Goal: Task Accomplishment & Management: Manage account settings

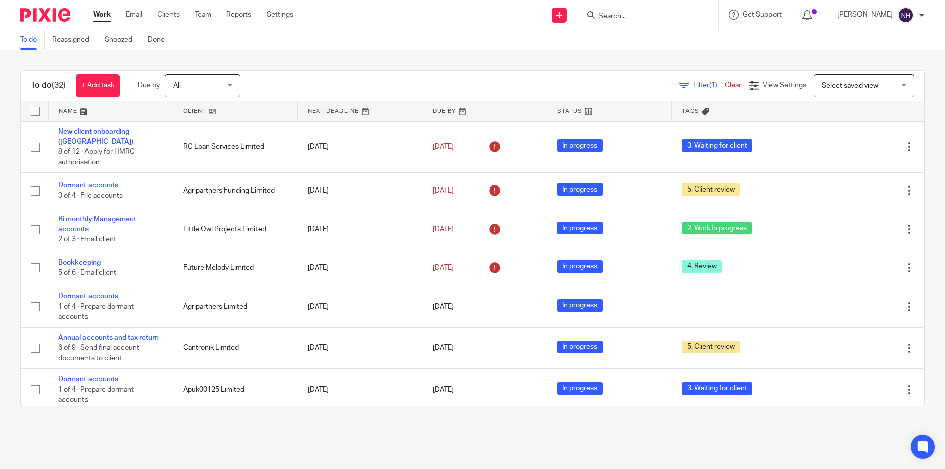
click at [641, 17] on input "Search" at bounding box center [643, 16] width 91 height 9
type input "redm"
click at [651, 42] on link at bounding box center [675, 43] width 159 height 23
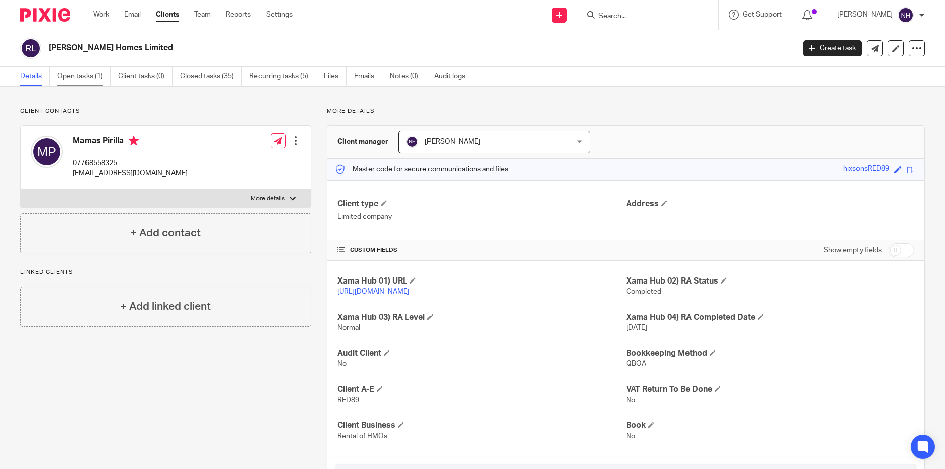
click at [95, 81] on link "Open tasks (1)" at bounding box center [83, 77] width 53 height 20
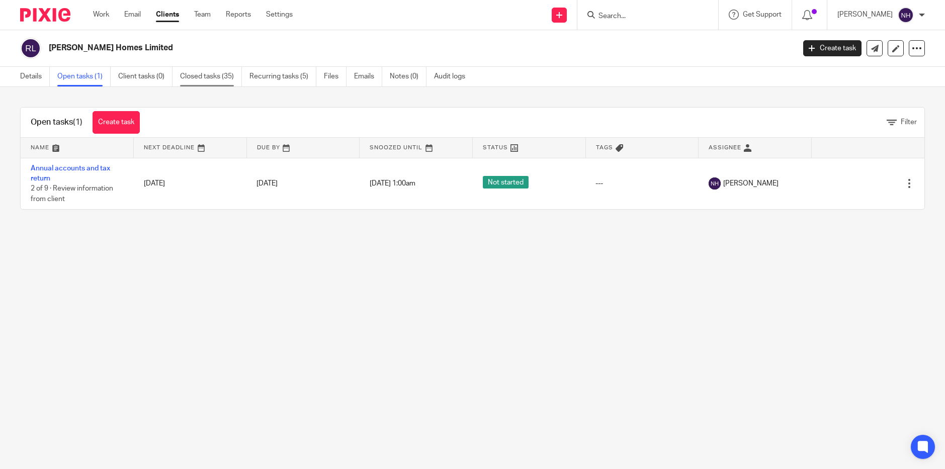
click at [220, 81] on link "Closed tasks (35)" at bounding box center [211, 77] width 62 height 20
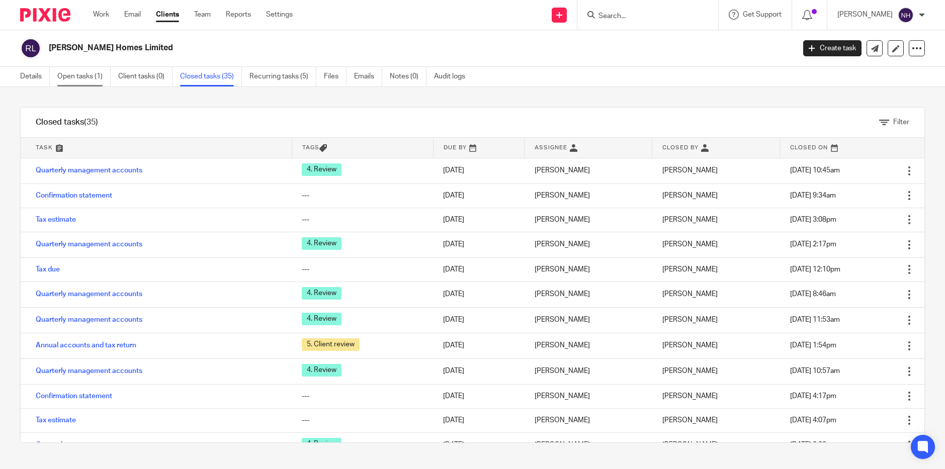
click at [94, 79] on link "Open tasks (1)" at bounding box center [83, 77] width 53 height 20
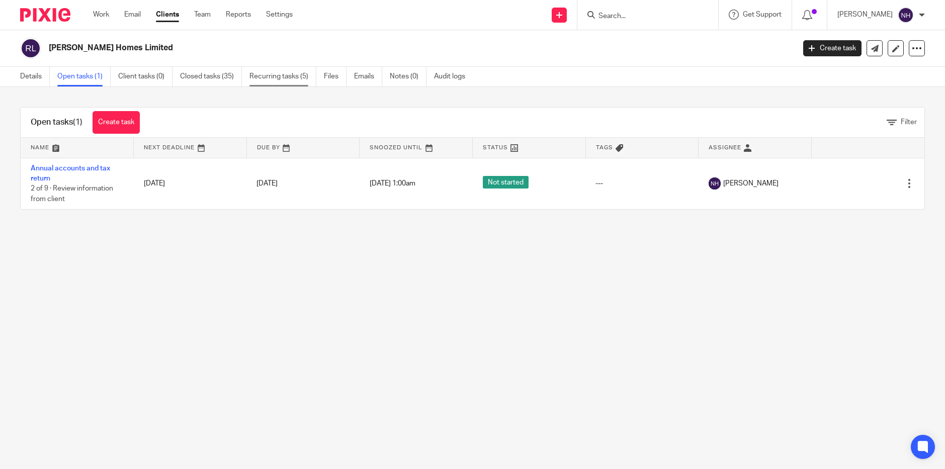
click at [285, 74] on link "Recurring tasks (5)" at bounding box center [283, 77] width 67 height 20
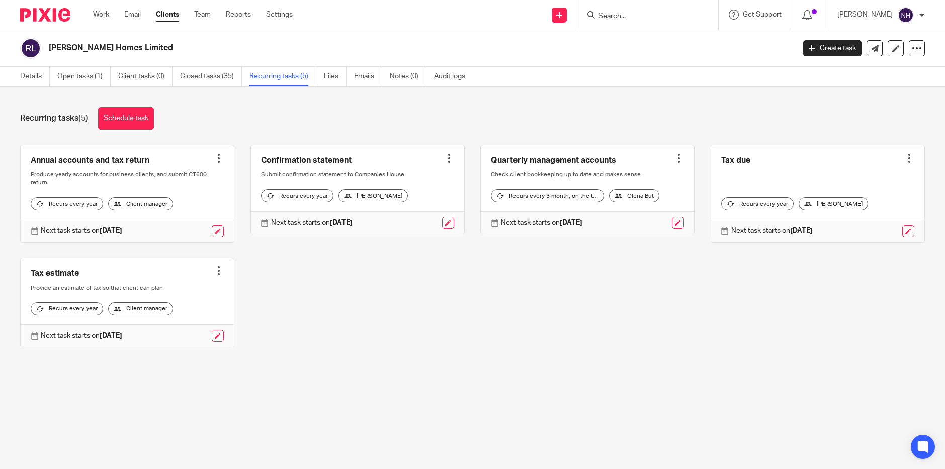
click at [645, 178] on link at bounding box center [587, 189] width 213 height 89
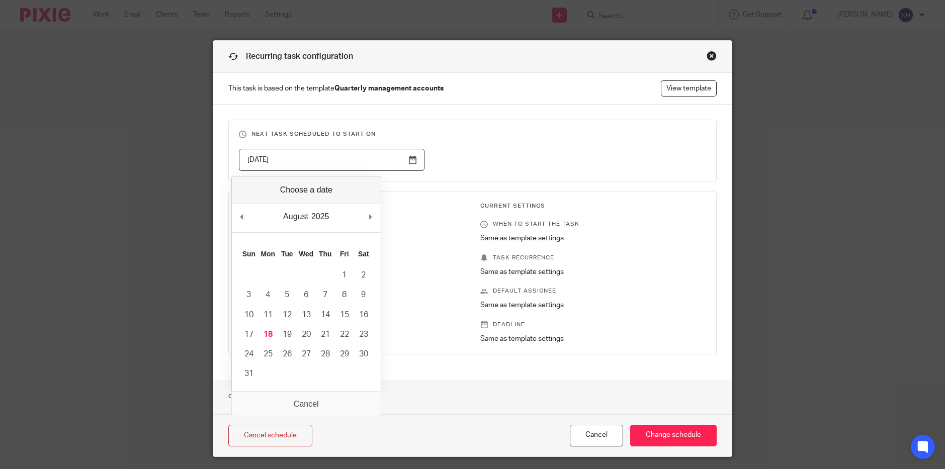
click at [409, 156] on input "[DATE]" at bounding box center [332, 160] width 186 height 23
type input "2025-06-30"
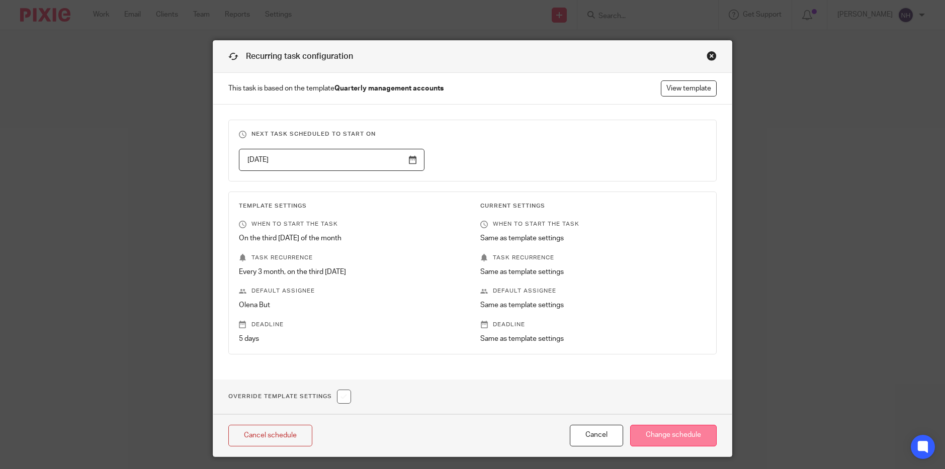
click at [654, 436] on input "Change schedule" at bounding box center [673, 436] width 87 height 22
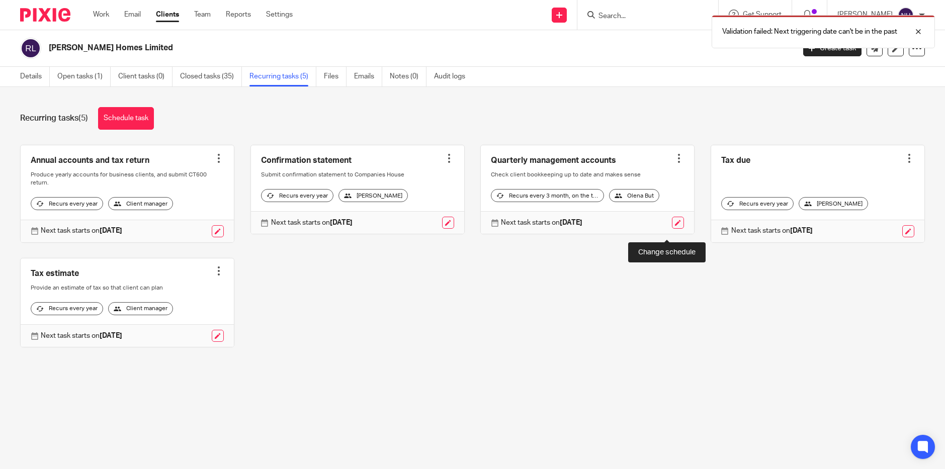
click at [672, 229] on link at bounding box center [678, 223] width 12 height 12
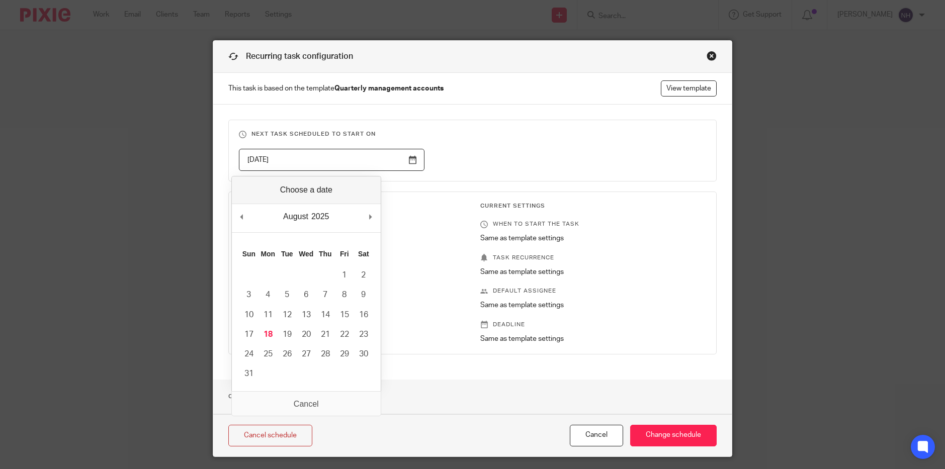
click at [409, 162] on input "[DATE]" at bounding box center [332, 160] width 186 height 23
type input "[DATE]"
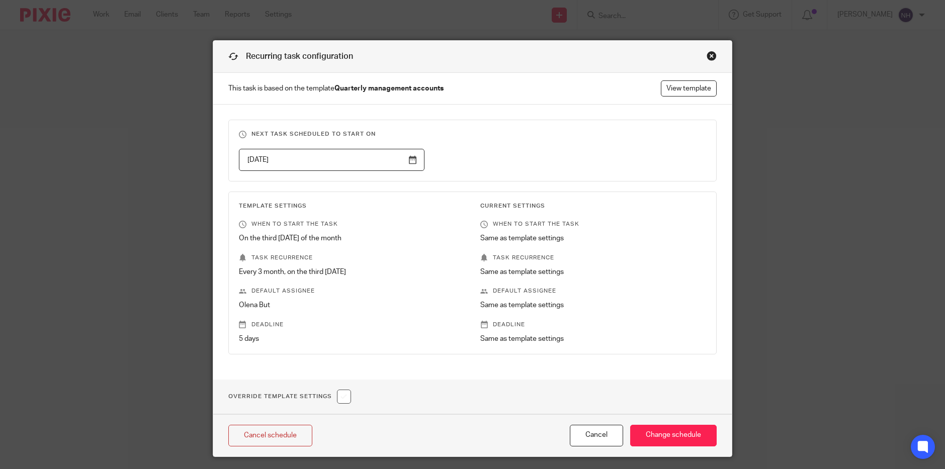
click at [340, 397] on input "checkbox" at bounding box center [344, 397] width 14 height 14
checkbox input "true"
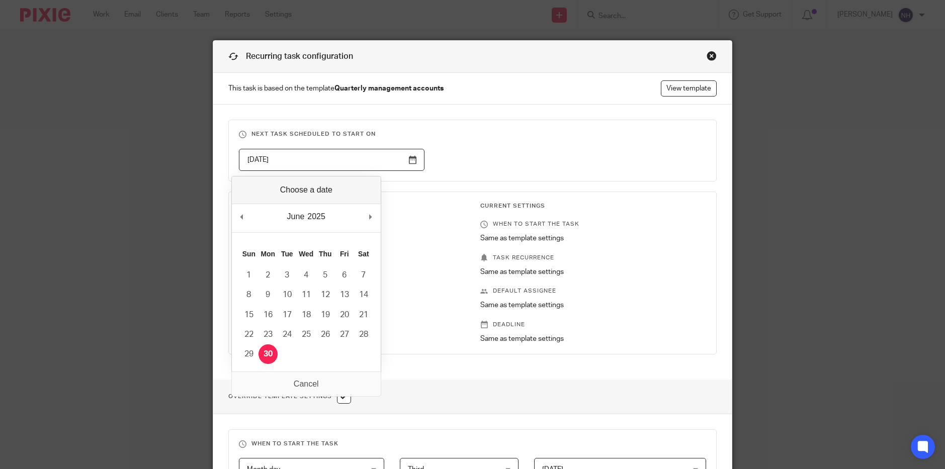
click at [409, 161] on input "[DATE]" at bounding box center [332, 160] width 186 height 23
type input "[DATE]"
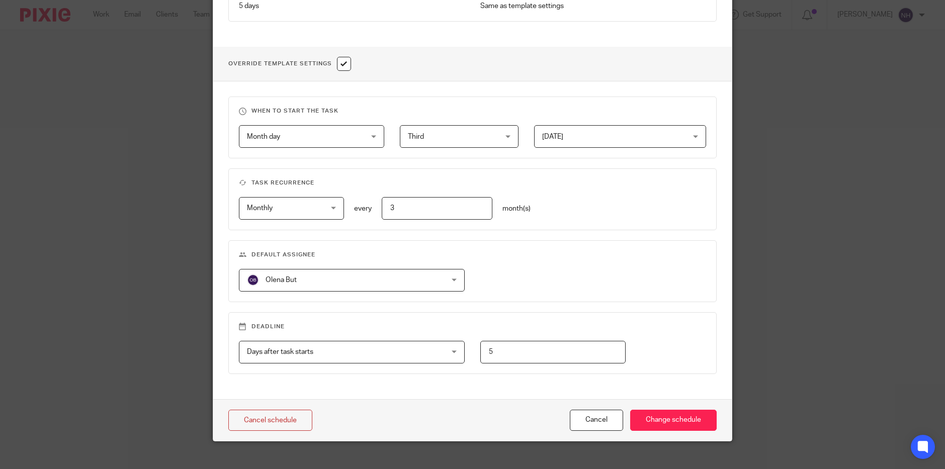
scroll to position [346, 0]
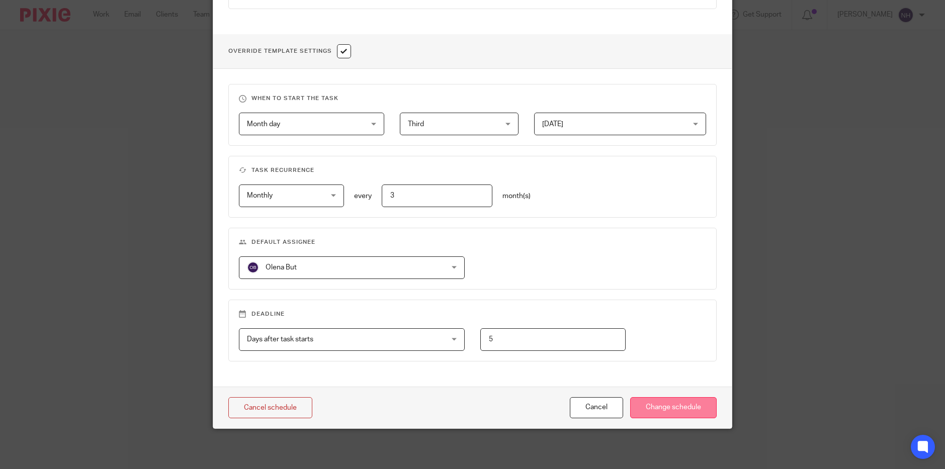
click at [683, 410] on input "Change schedule" at bounding box center [673, 408] width 87 height 22
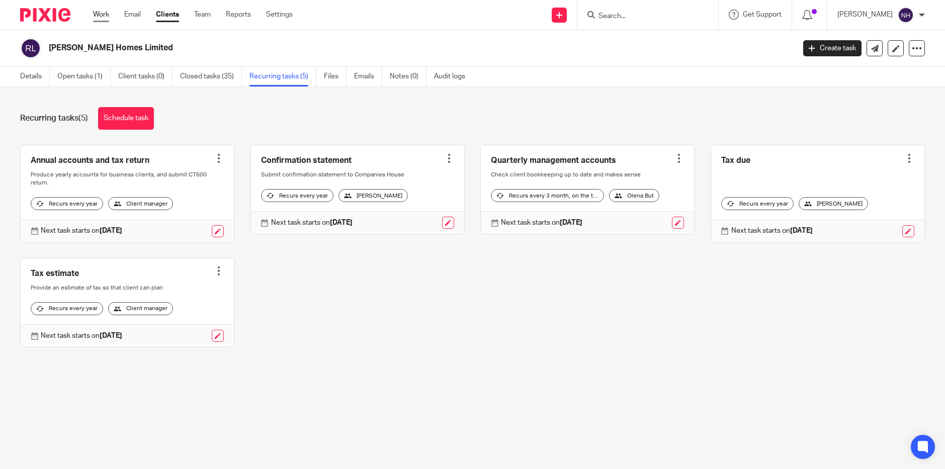
click at [104, 15] on link "Work" at bounding box center [101, 15] width 16 height 10
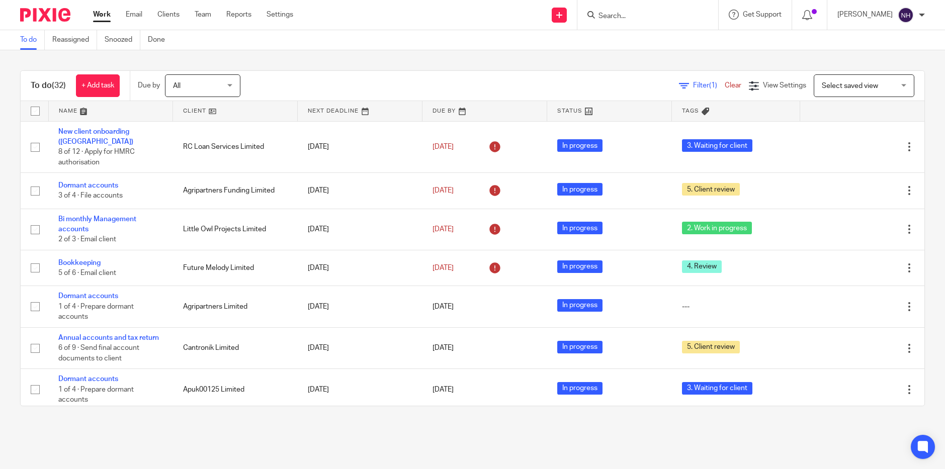
click at [625, 16] on input "Search" at bounding box center [643, 16] width 91 height 9
type input "olha"
drag, startPoint x: 631, startPoint y: 11, endPoint x: 590, endPoint y: 11, distance: 41.3
click at [590, 11] on div "Send new email Create task Add client Request signature olha Accurate Controls …" at bounding box center [626, 15] width 637 height 30
click at [170, 18] on link "Clients" at bounding box center [168, 15] width 22 height 10
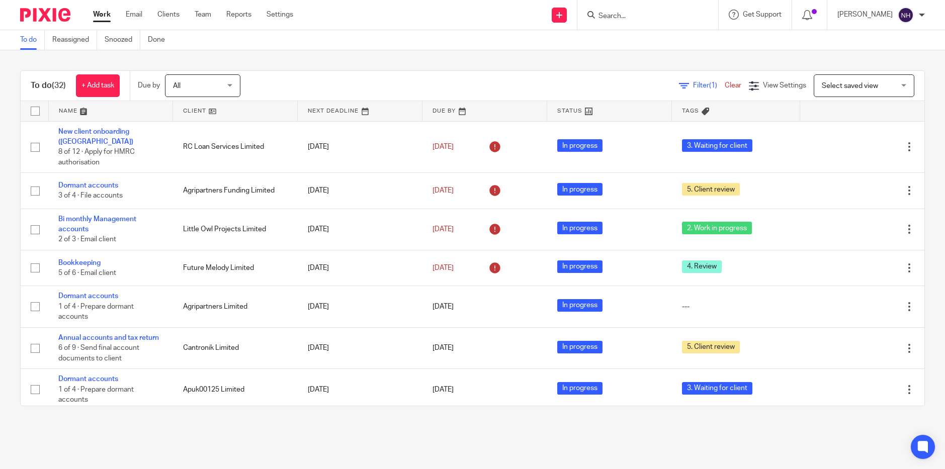
click at [653, 15] on input "Search" at bounding box center [643, 16] width 91 height 9
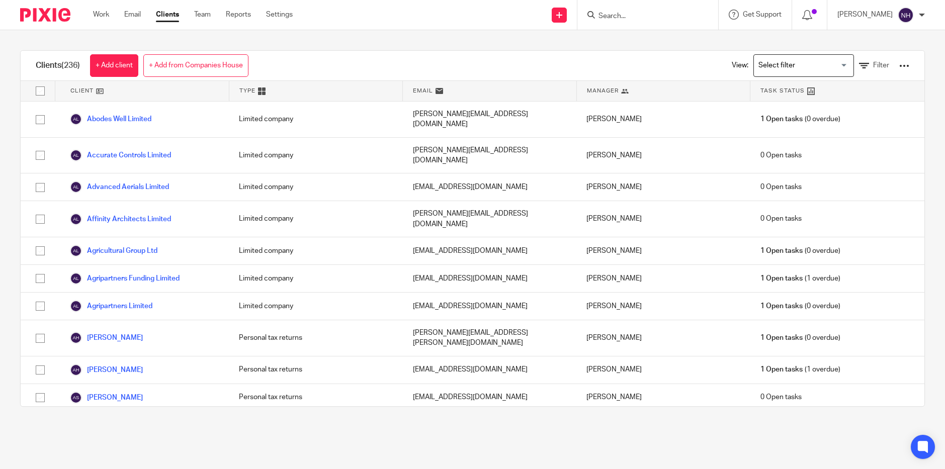
click at [643, 16] on input "Search" at bounding box center [643, 16] width 91 height 9
type input "redm"
click at [630, 45] on link at bounding box center [675, 43] width 159 height 23
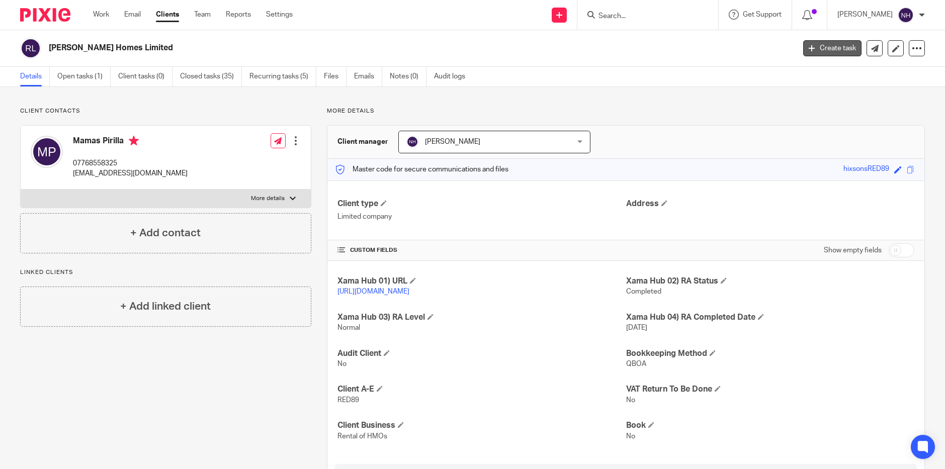
click at [819, 49] on link "Create task" at bounding box center [833, 48] width 58 height 16
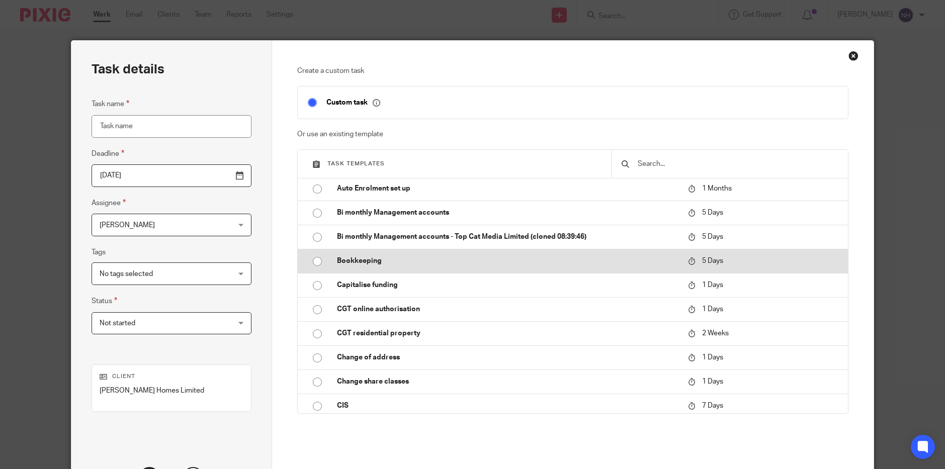
scroll to position [101, 0]
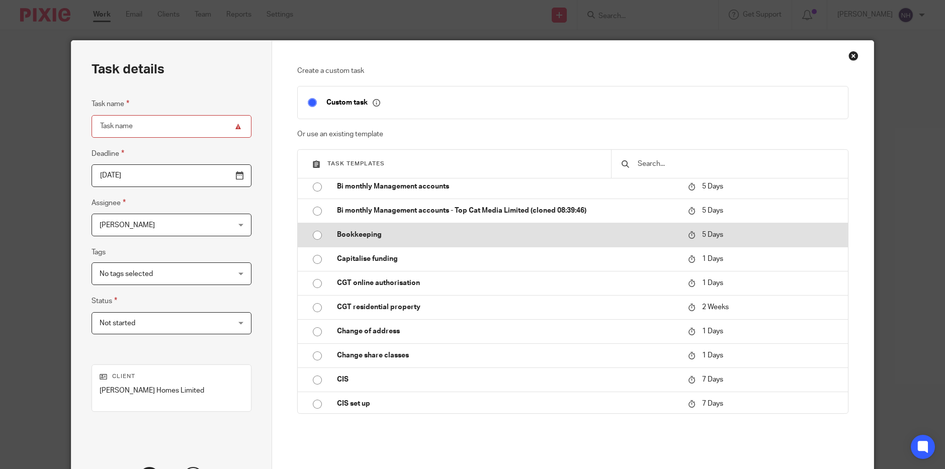
click at [376, 234] on p "Bookkeeping" at bounding box center [507, 235] width 341 height 10
type input "[DATE]"
type input "Bookkeeping"
checkbox input "false"
radio input "true"
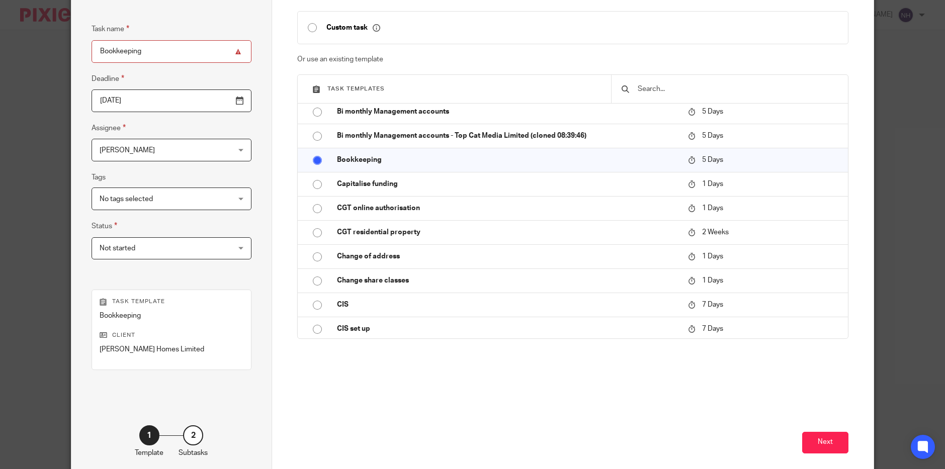
scroll to position [25, 0]
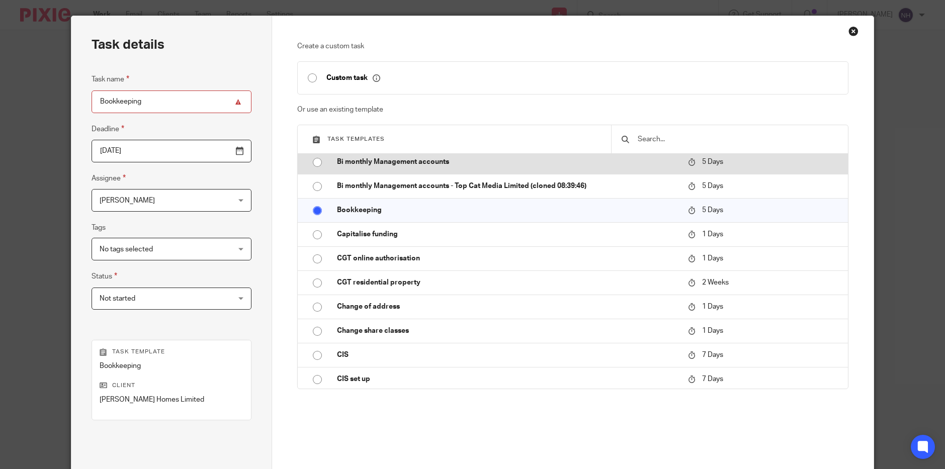
click at [313, 162] on input "radio" at bounding box center [317, 162] width 19 height 19
type input "Bi monthly Management accounts"
radio input "false"
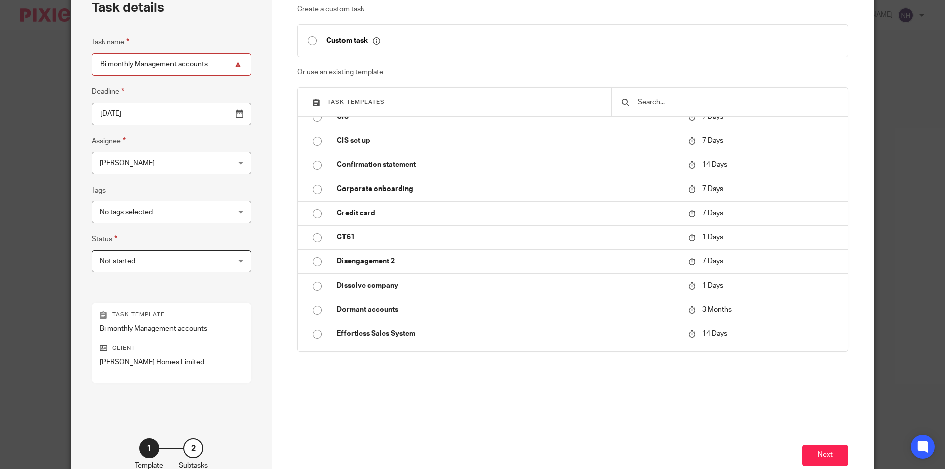
scroll to position [125, 0]
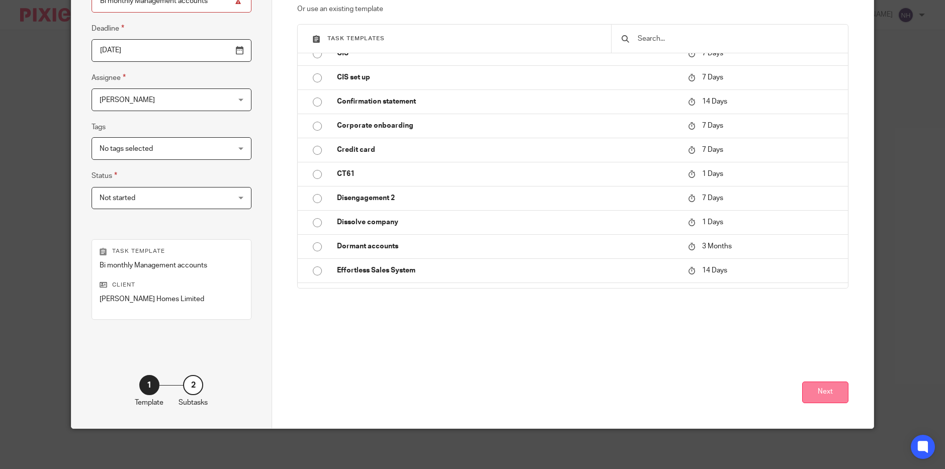
click at [816, 389] on button "Next" at bounding box center [826, 393] width 46 height 22
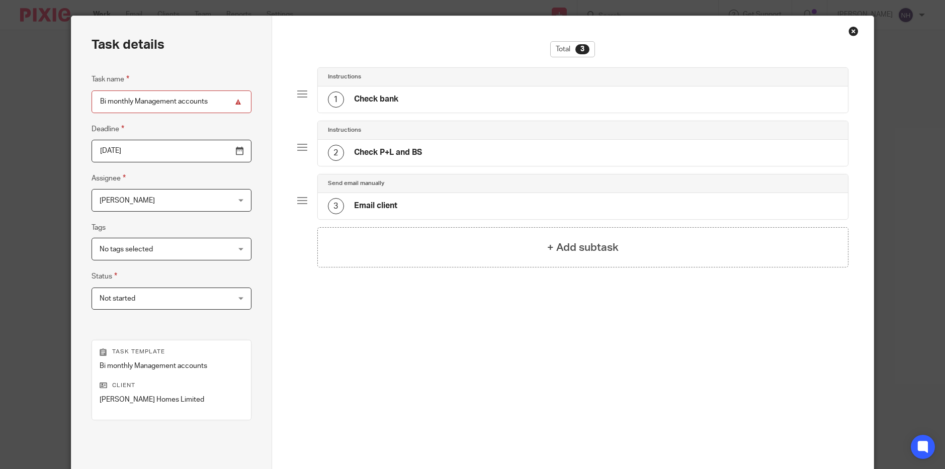
scroll to position [0, 0]
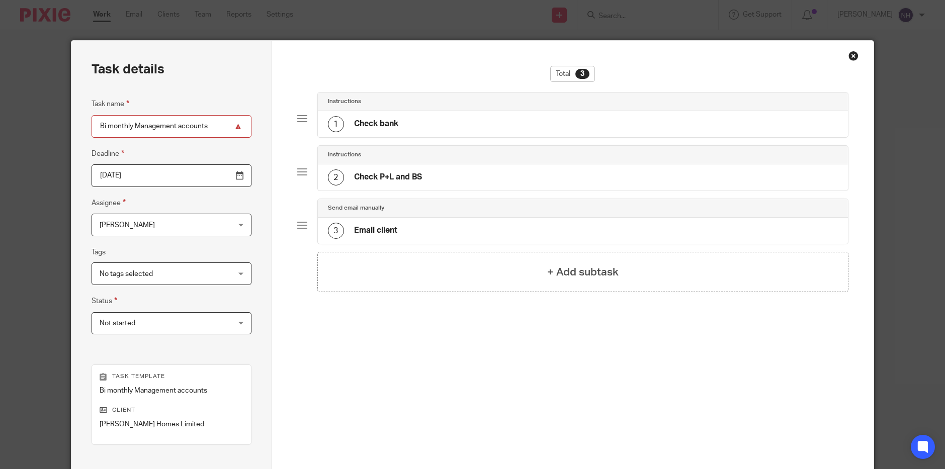
click at [222, 225] on div "[PERSON_NAME] [PERSON_NAME]" at bounding box center [172, 225] width 160 height 23
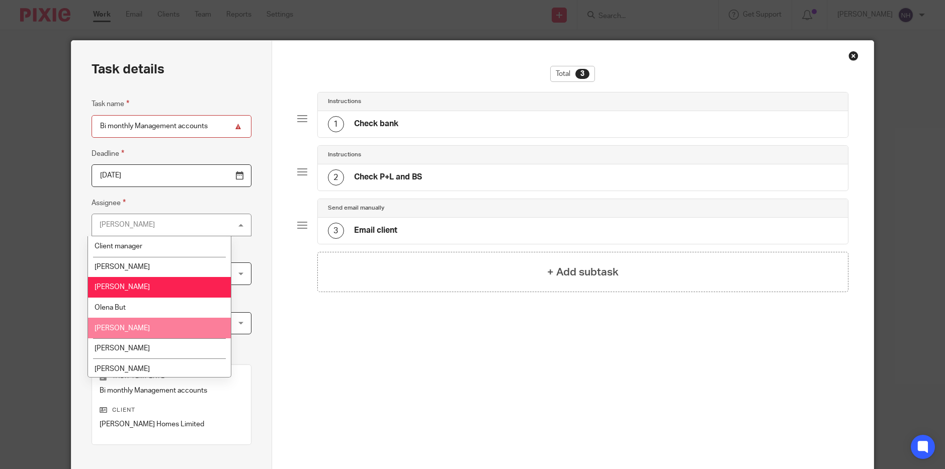
click at [167, 318] on li "[PERSON_NAME]" at bounding box center [159, 328] width 142 height 21
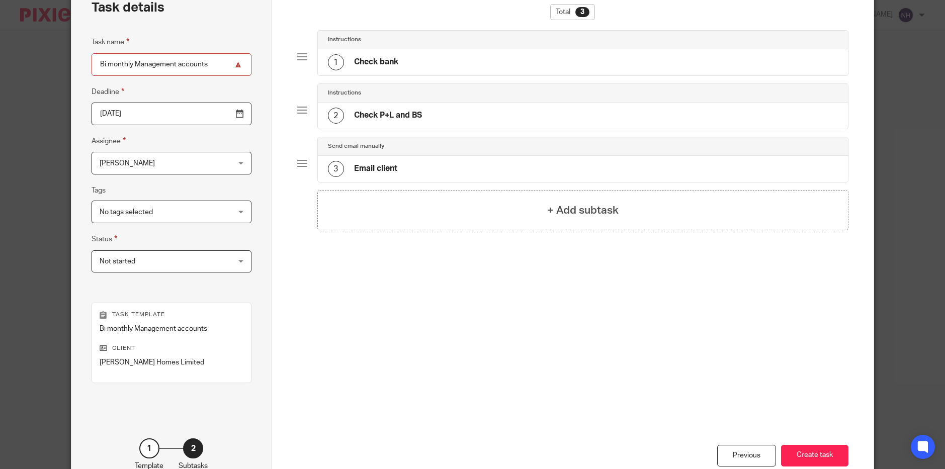
scroll to position [125, 0]
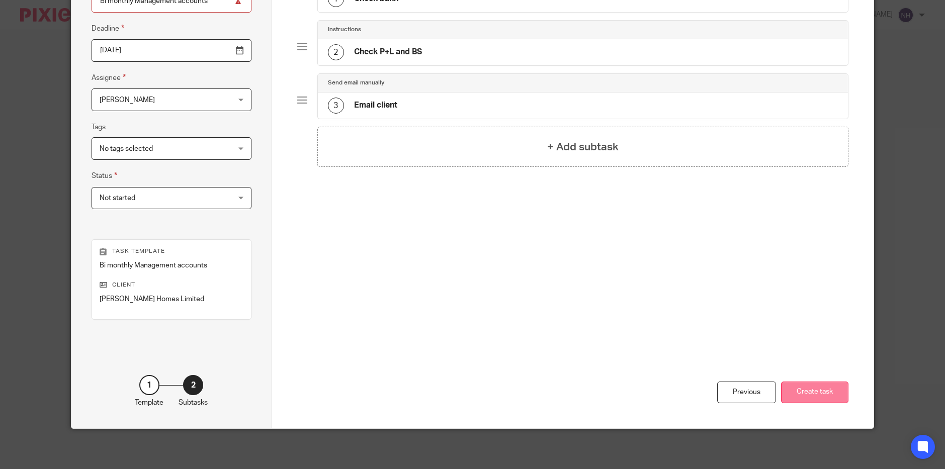
click at [813, 393] on button "Create task" at bounding box center [814, 393] width 67 height 22
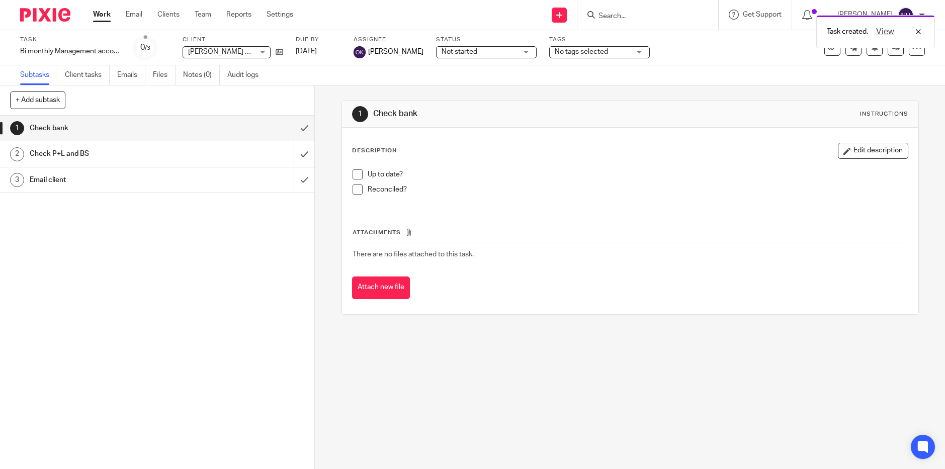
click at [98, 17] on link "Work" at bounding box center [102, 15] width 18 height 10
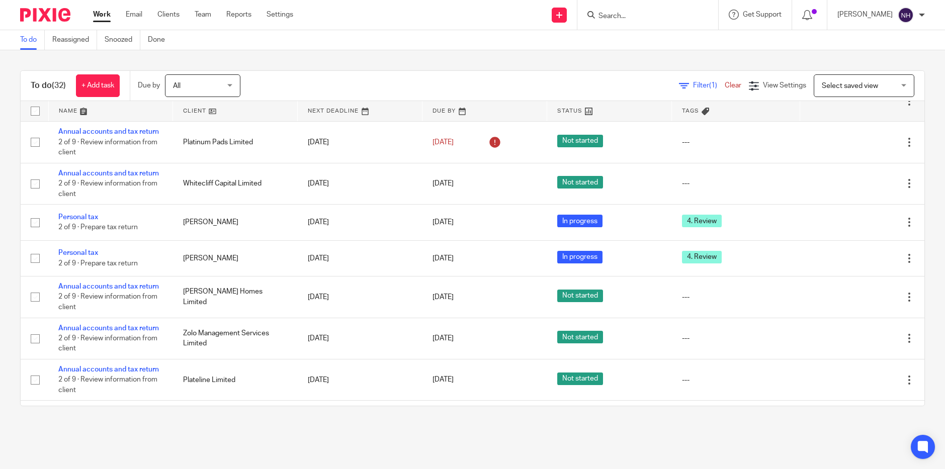
scroll to position [948, 0]
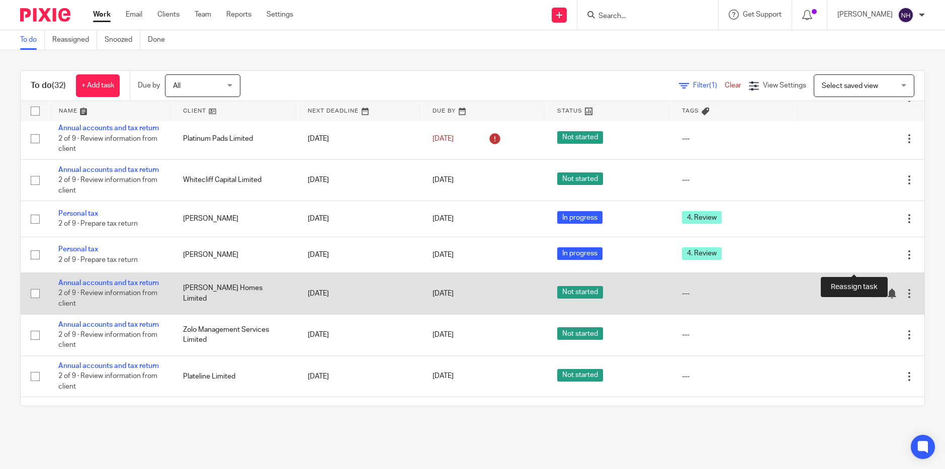
click at [869, 289] on icon at bounding box center [874, 294] width 10 height 10
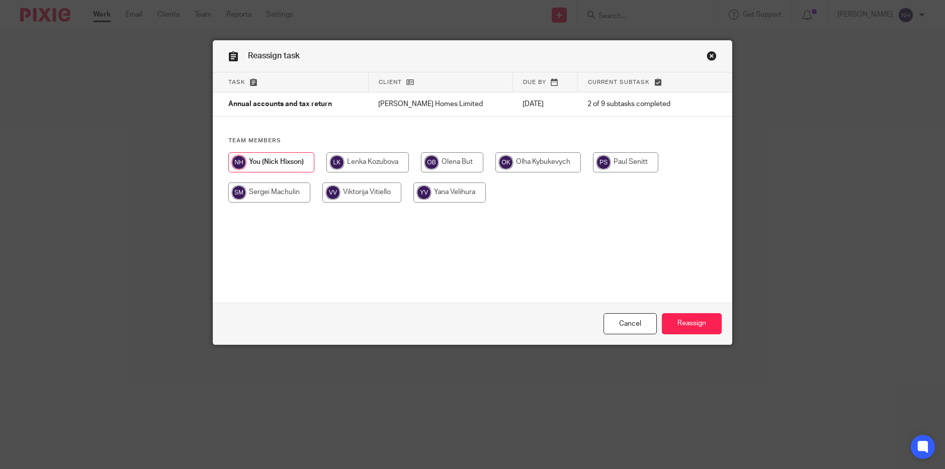
click at [526, 162] on input "radio" at bounding box center [539, 162] width 86 height 20
radio input "true"
click at [687, 323] on input "Reassign" at bounding box center [692, 324] width 60 height 22
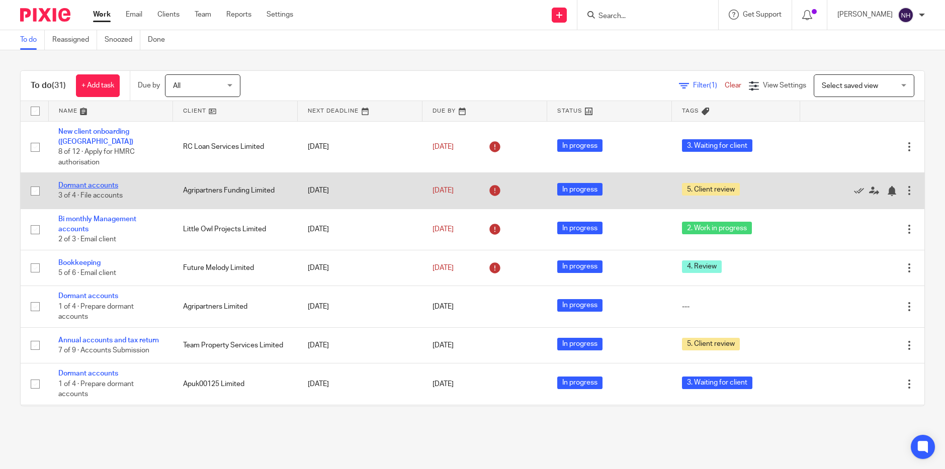
click at [101, 182] on link "Dormant accounts" at bounding box center [88, 185] width 60 height 7
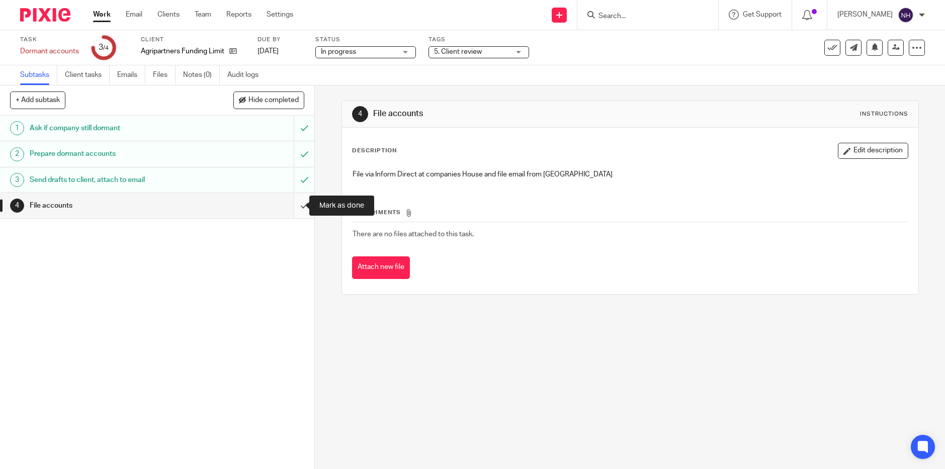
click at [294, 204] on input "submit" at bounding box center [157, 205] width 314 height 25
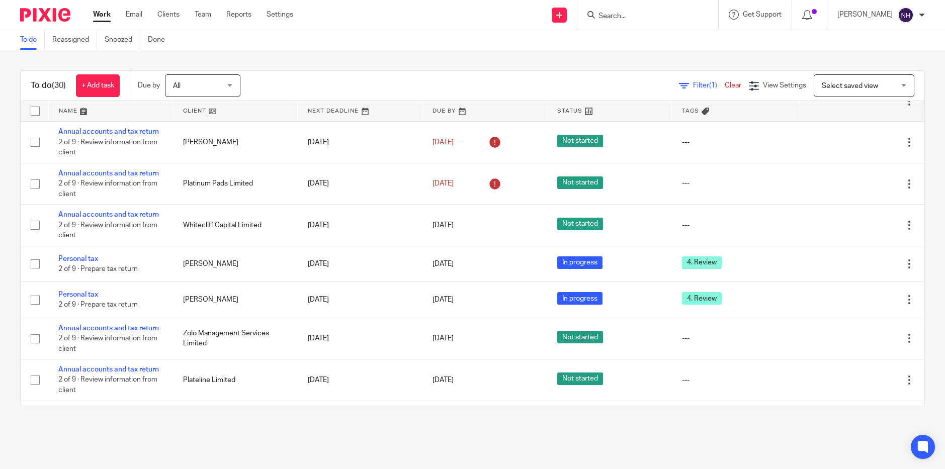
scroll to position [871, 0]
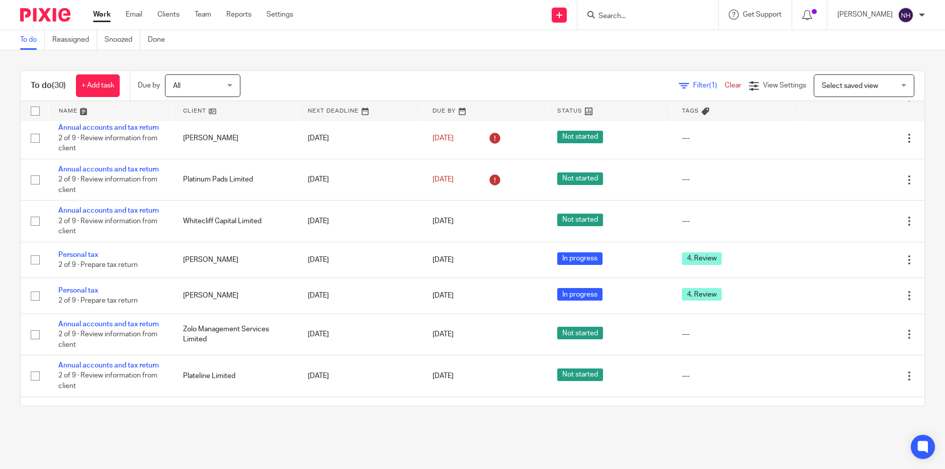
click at [634, 13] on input "Search" at bounding box center [643, 16] width 91 height 9
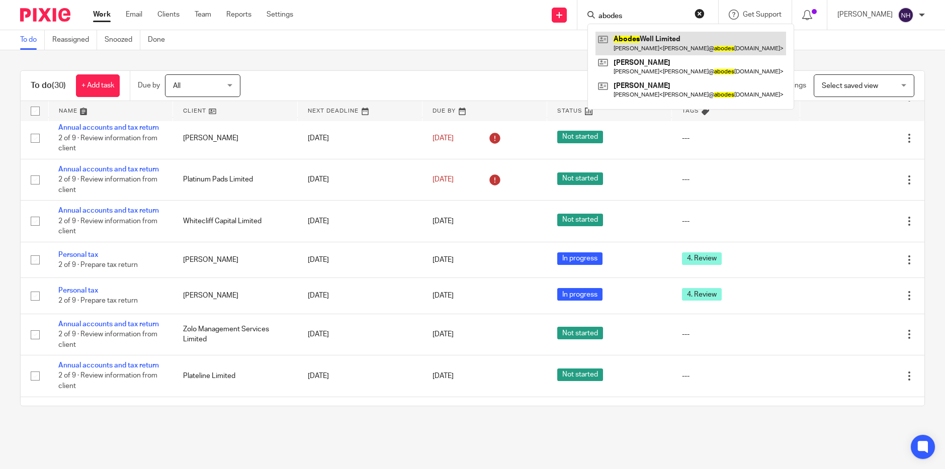
type input "abodes"
click at [646, 42] on link at bounding box center [691, 43] width 191 height 23
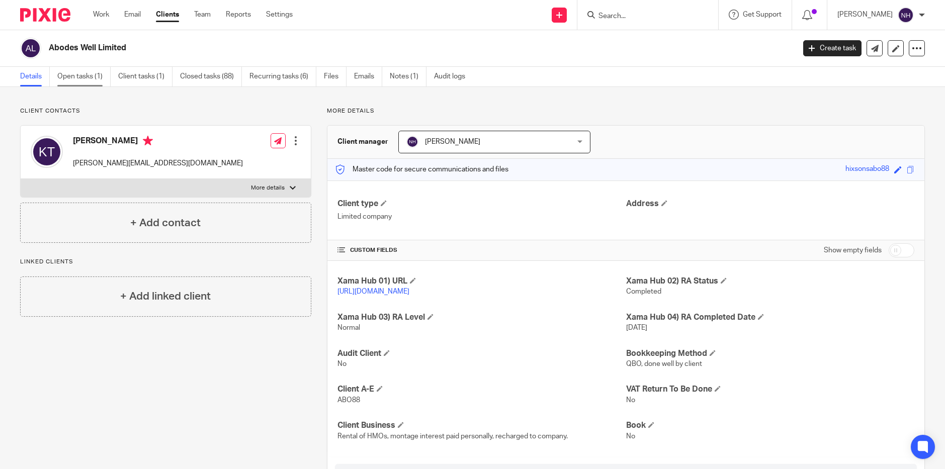
click at [91, 82] on link "Open tasks (1)" at bounding box center [83, 77] width 53 height 20
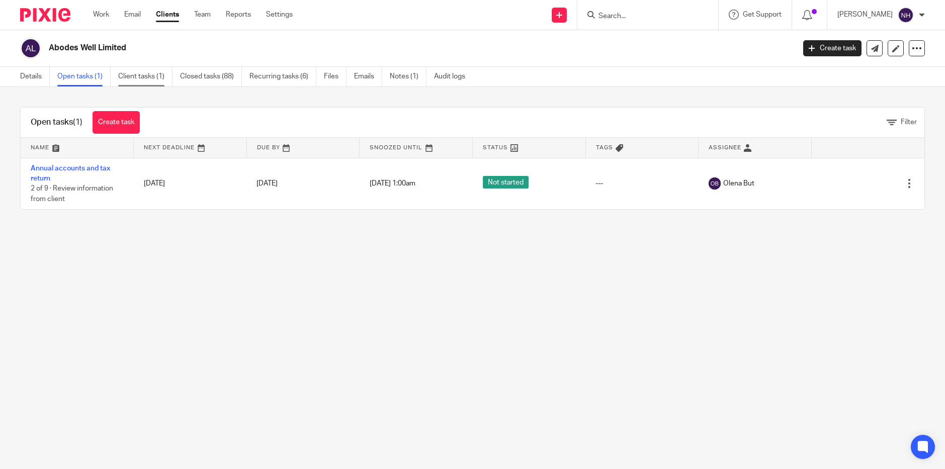
click at [142, 80] on link "Client tasks (1)" at bounding box center [145, 77] width 54 height 20
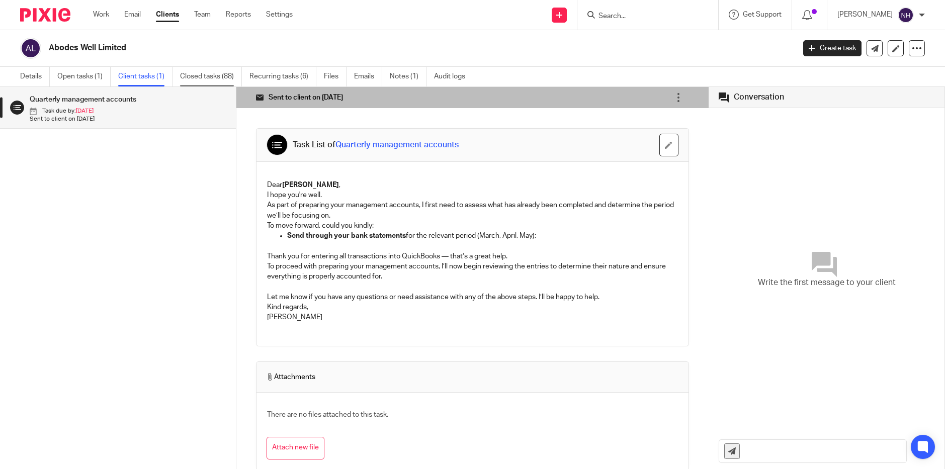
click at [215, 78] on link "Closed tasks (88)" at bounding box center [211, 77] width 62 height 20
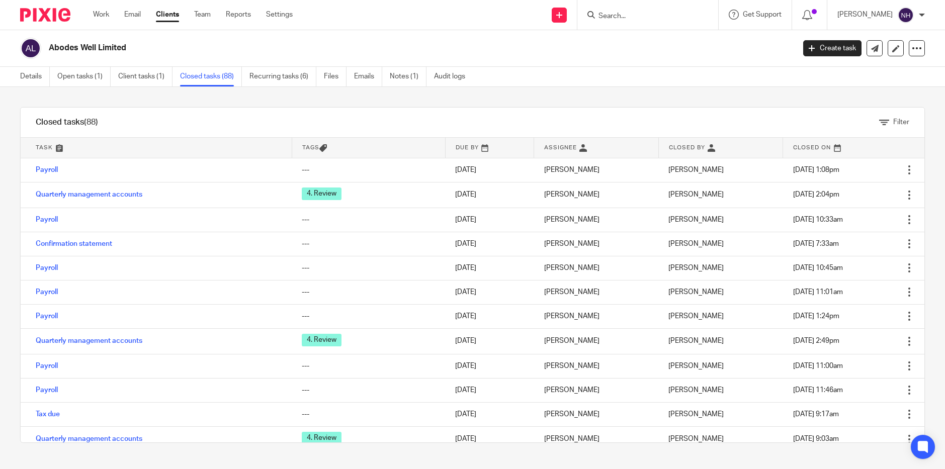
click at [145, 45] on h2 "Abodes Well Limited" at bounding box center [345, 48] width 592 height 11
click at [201, 18] on link "Team" at bounding box center [202, 15] width 17 height 10
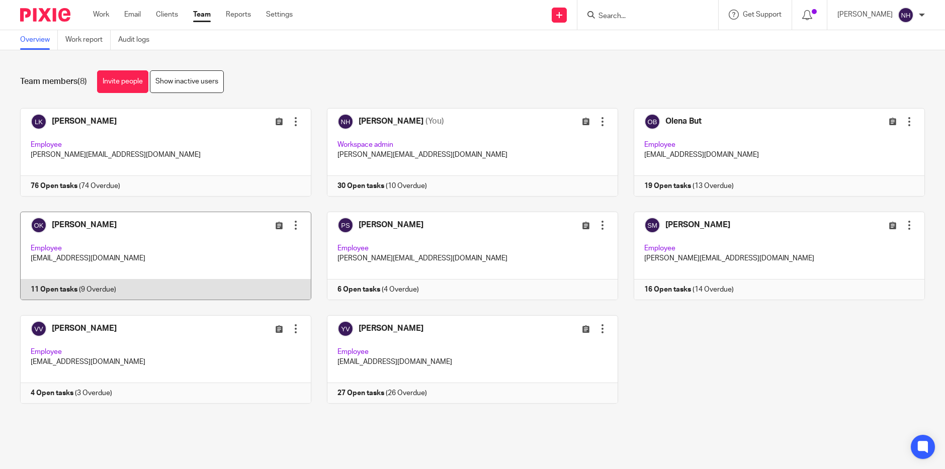
click at [102, 226] on link at bounding box center [158, 256] width 307 height 89
